Goal: Task Accomplishment & Management: Use online tool/utility

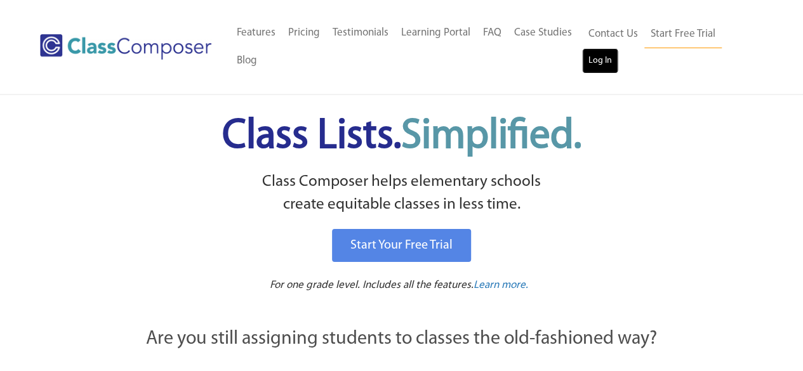
click at [602, 53] on link "Log In" at bounding box center [600, 60] width 36 height 25
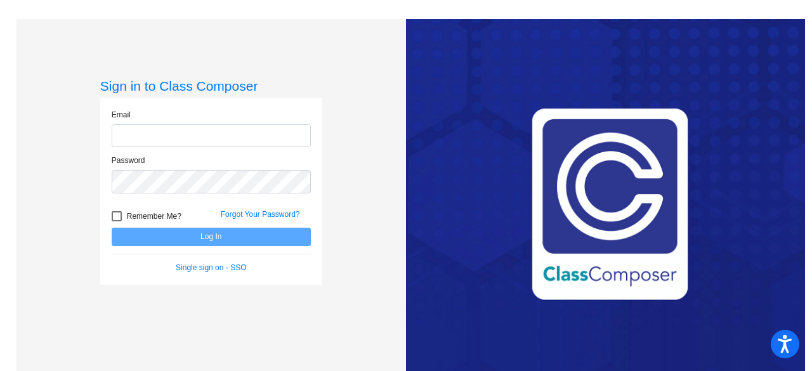
type input "[EMAIL_ADDRESS][DOMAIN_NAME]"
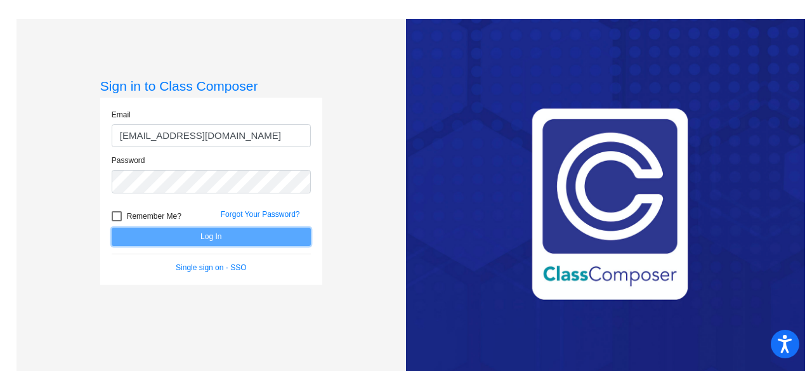
click at [237, 235] on button "Log In" at bounding box center [211, 237] width 199 height 18
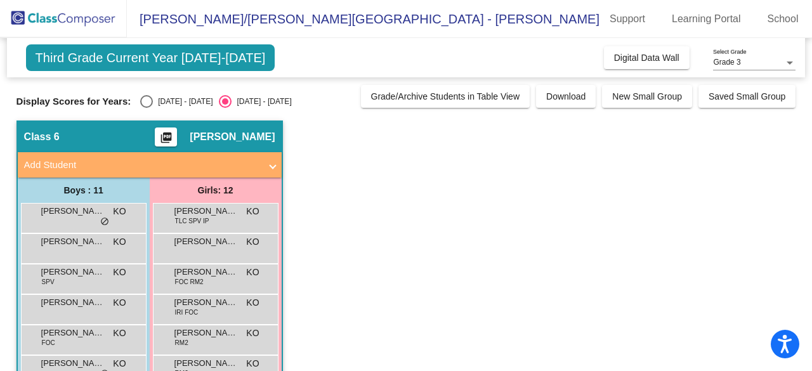
click at [149, 99] on div "Select an option" at bounding box center [146, 101] width 13 height 13
click at [147, 108] on input "2024 - 2025" at bounding box center [146, 108] width 1 height 1
radio input "true"
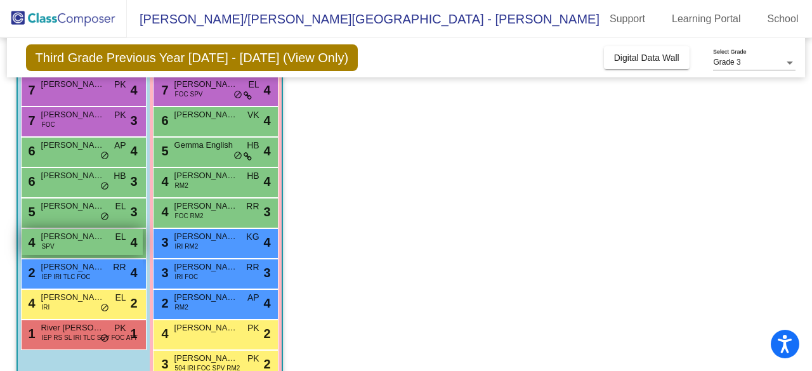
scroll to position [176, 0]
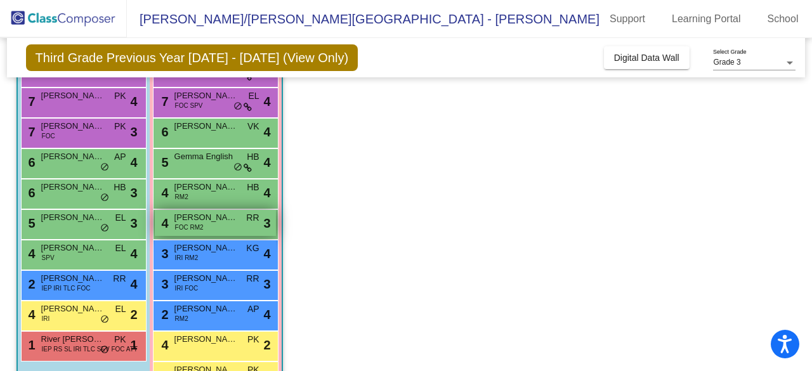
click at [205, 231] on div "4 Annabelle Wineinger FOC RM2 RR lock do_not_disturb_alt 3" at bounding box center [215, 223] width 121 height 26
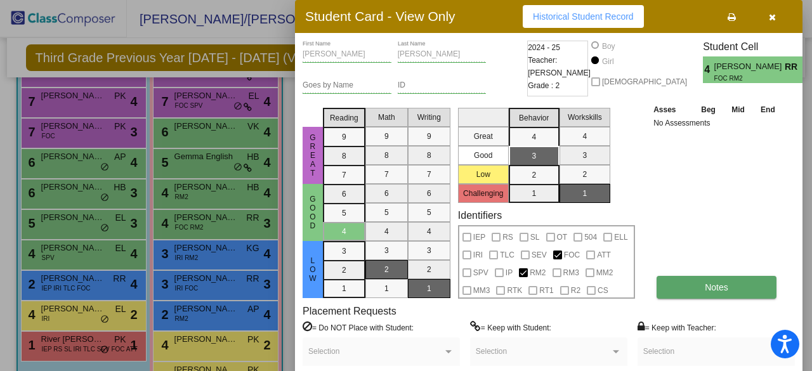
click at [696, 288] on button "Notes" at bounding box center [717, 287] width 120 height 23
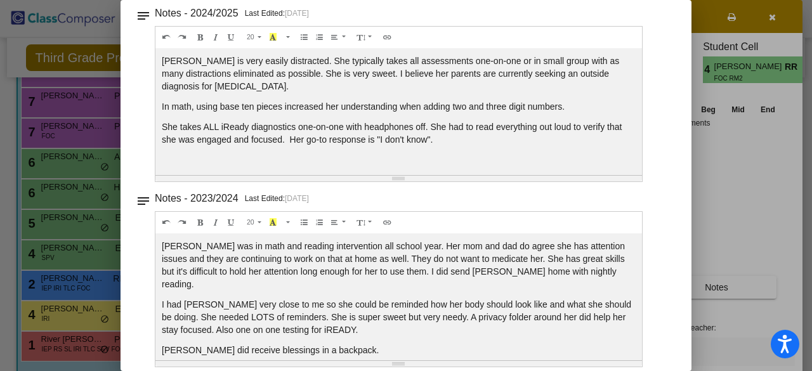
scroll to position [91, 0]
